Goal: Information Seeking & Learning: Learn about a topic

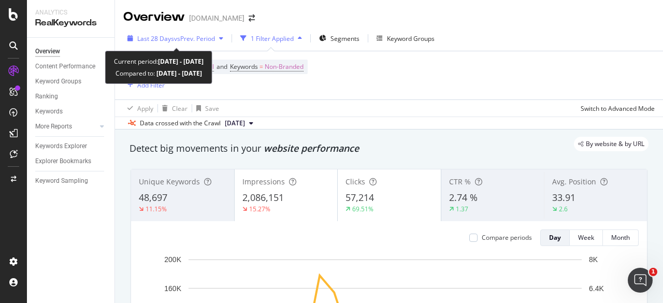
click at [195, 36] on span "vs Prev. Period" at bounding box center [194, 38] width 41 height 9
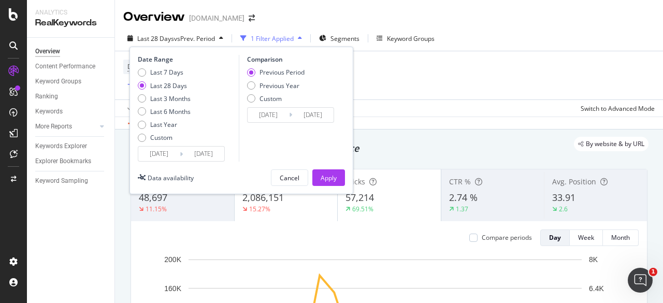
click at [160, 150] on input "[DATE]" at bounding box center [158, 153] width 41 height 14
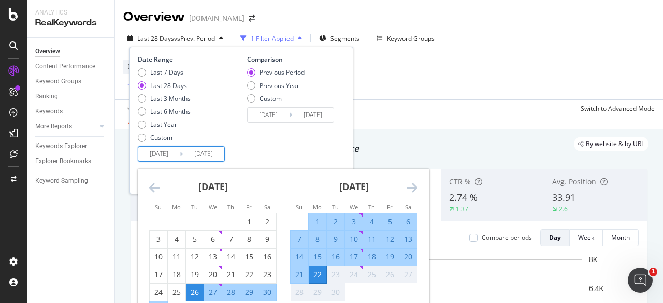
click at [154, 189] on icon "Move backward to switch to the previous month." at bounding box center [154, 187] width 11 height 12
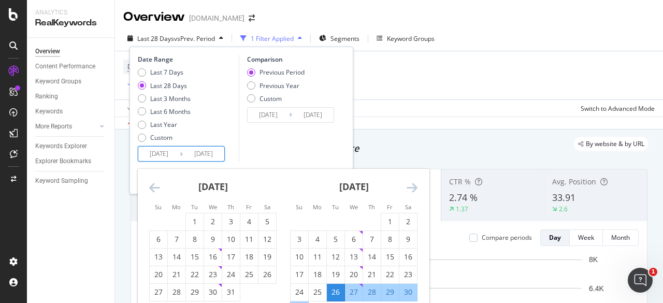
click at [157, 189] on icon "Move backward to switch to the previous month." at bounding box center [154, 187] width 11 height 12
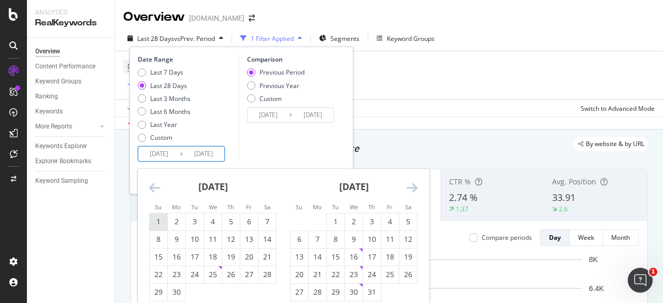
click at [157, 221] on div "1" at bounding box center [159, 221] width 18 height 10
type input "[DATE]"
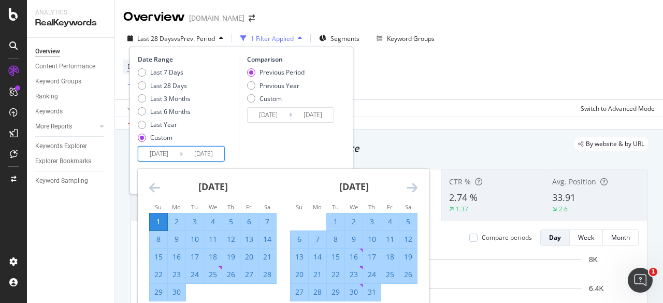
click at [406, 192] on icon "Move forward to switch to the next month." at bounding box center [411, 187] width 11 height 12
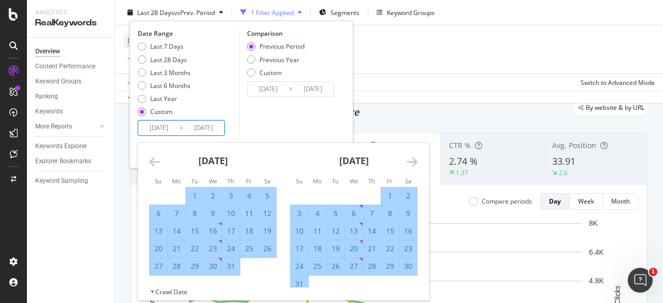
scroll to position [52, 0]
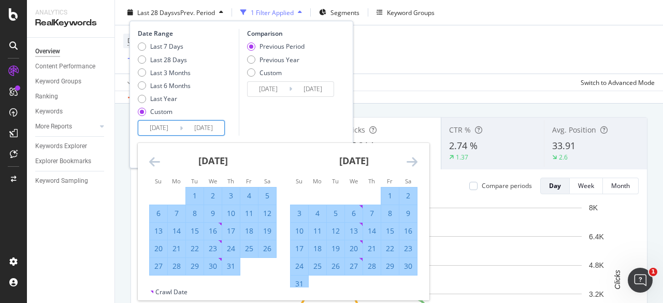
click at [306, 284] on div "31" at bounding box center [299, 283] width 18 height 10
type input "[DATE]"
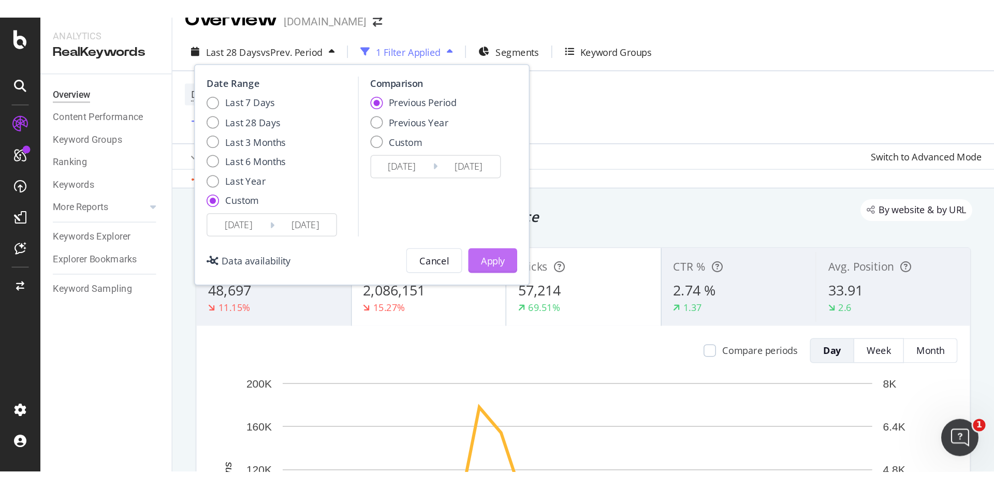
scroll to position [0, 0]
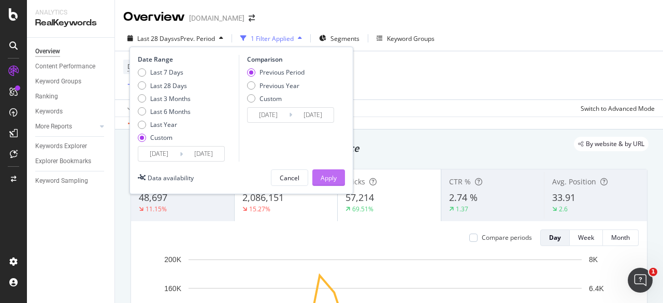
click at [329, 175] on div "Apply" at bounding box center [328, 177] width 16 height 9
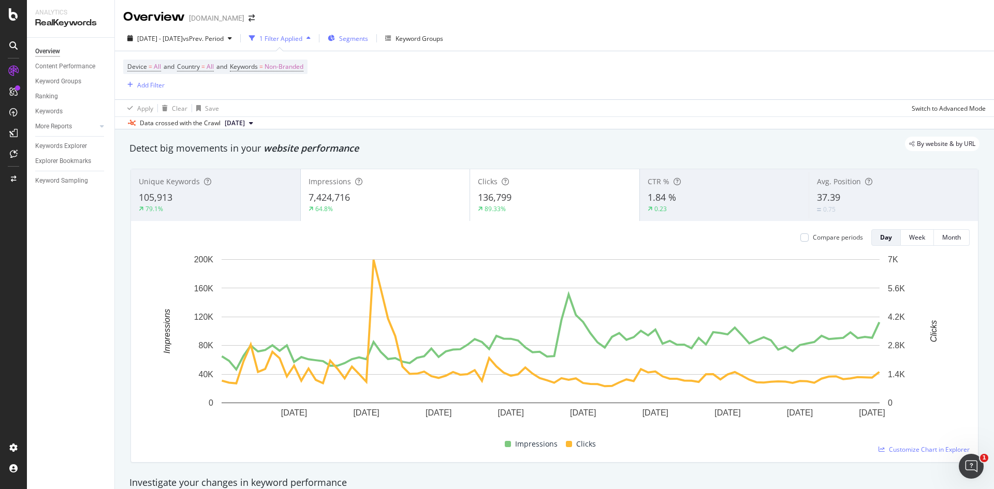
click at [367, 33] on div "Segments" at bounding box center [348, 39] width 40 height 16
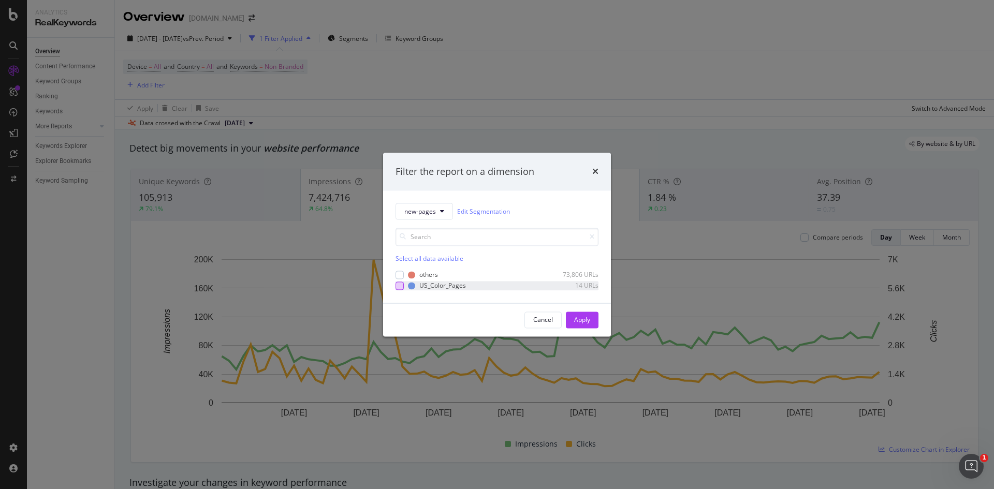
click at [397, 285] on div "modal" at bounding box center [399, 286] width 8 height 8
click at [571, 302] on button "Apply" at bounding box center [582, 320] width 33 height 17
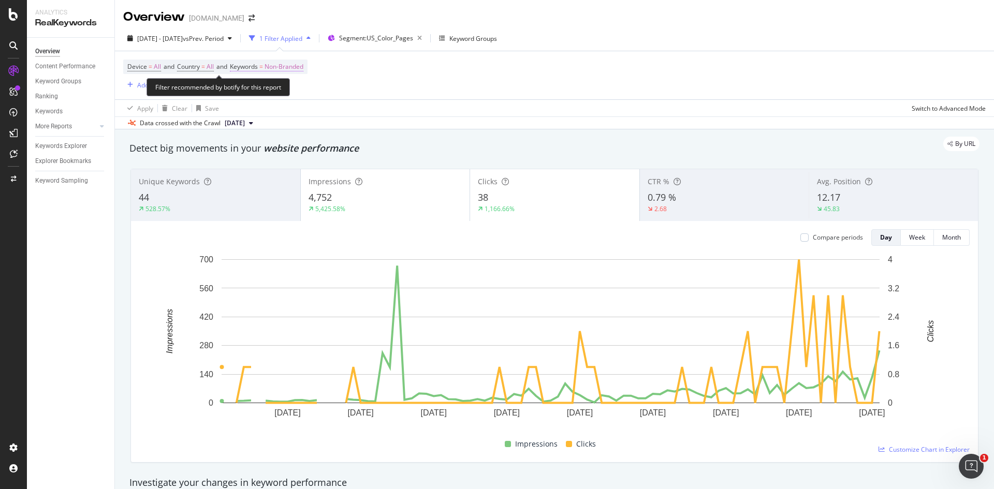
click at [287, 67] on span "Non-Branded" at bounding box center [284, 67] width 39 height 14
click at [271, 92] on span "Non-Branded" at bounding box center [266, 90] width 43 height 9
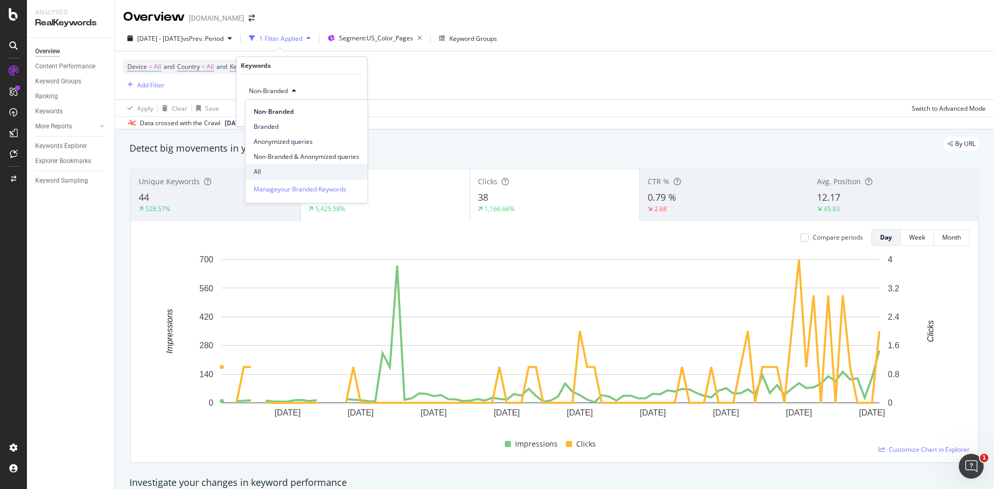
click at [276, 171] on span "All" at bounding box center [307, 171] width 106 height 9
click at [343, 109] on div "Apply" at bounding box center [351, 113] width 16 height 9
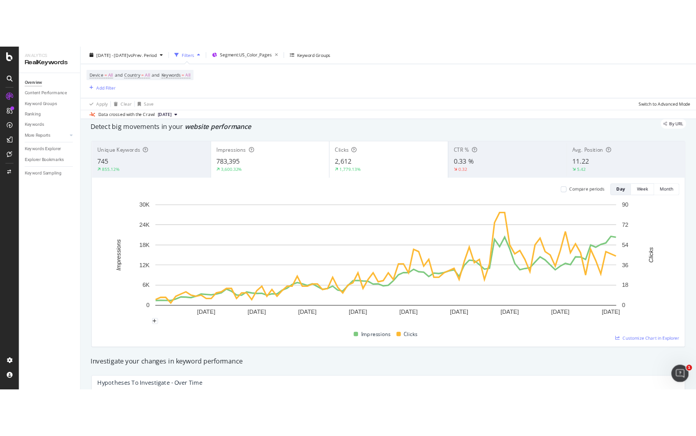
scroll to position [52, 0]
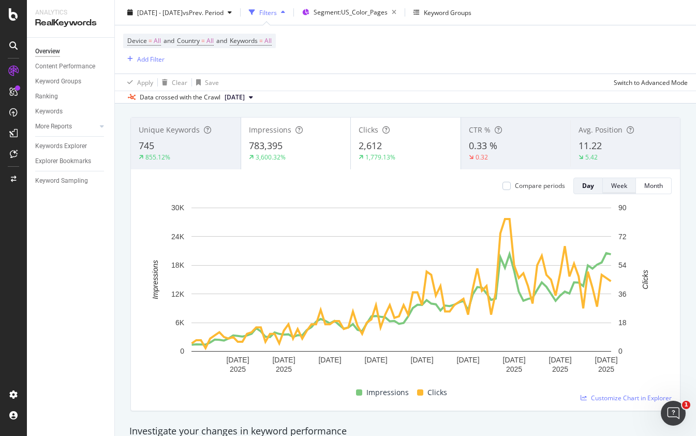
click at [611, 193] on div "Week" at bounding box center [619, 186] width 16 height 14
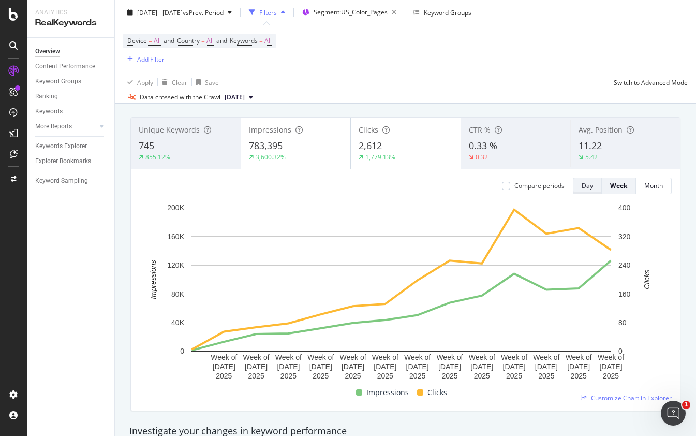
click at [582, 189] on div "Day" at bounding box center [587, 185] width 11 height 9
